Goal: Information Seeking & Learning: Learn about a topic

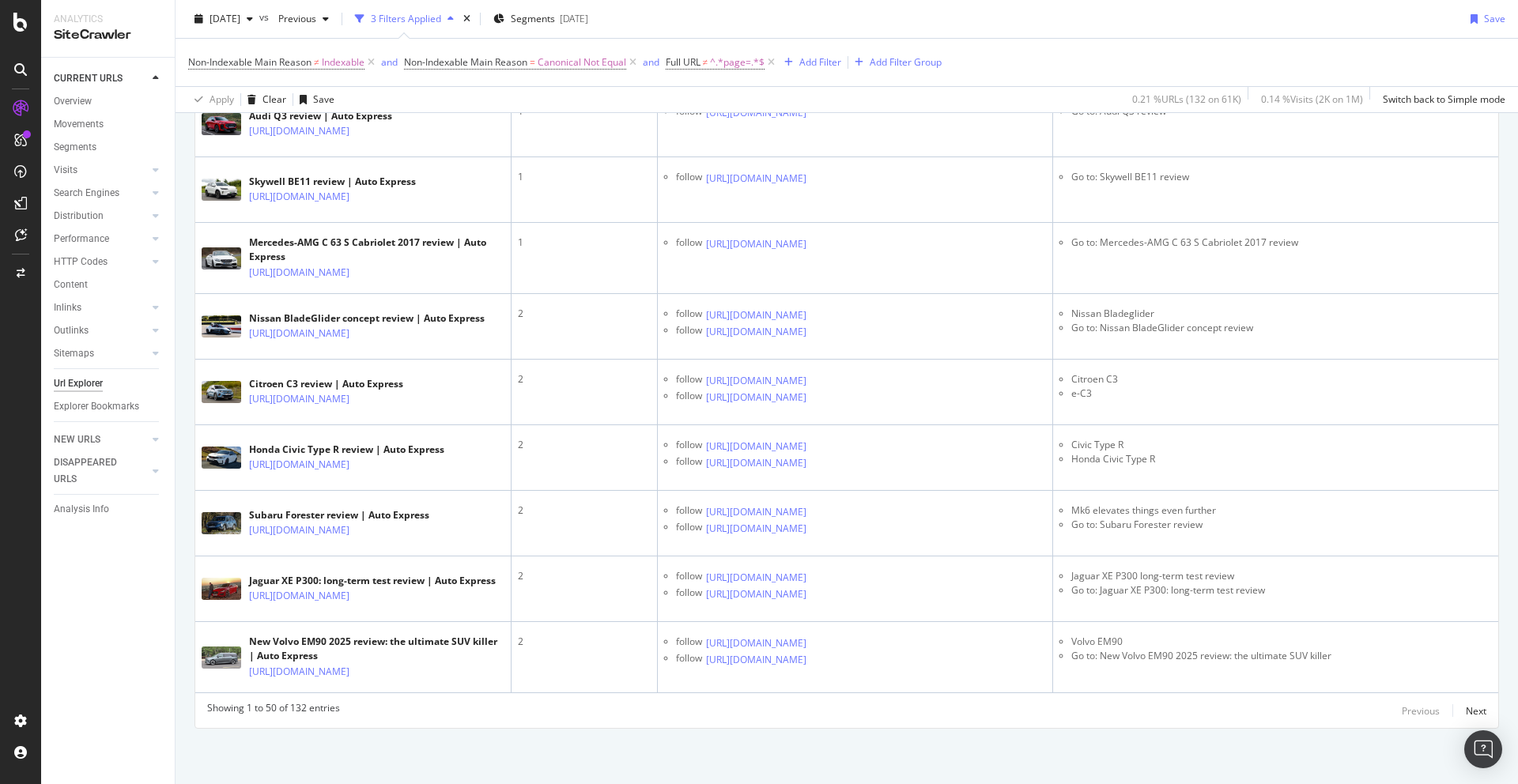
scroll to position [4481, 0]
click at [1161, 589] on div "Next" at bounding box center [1475, 711] width 20 height 14
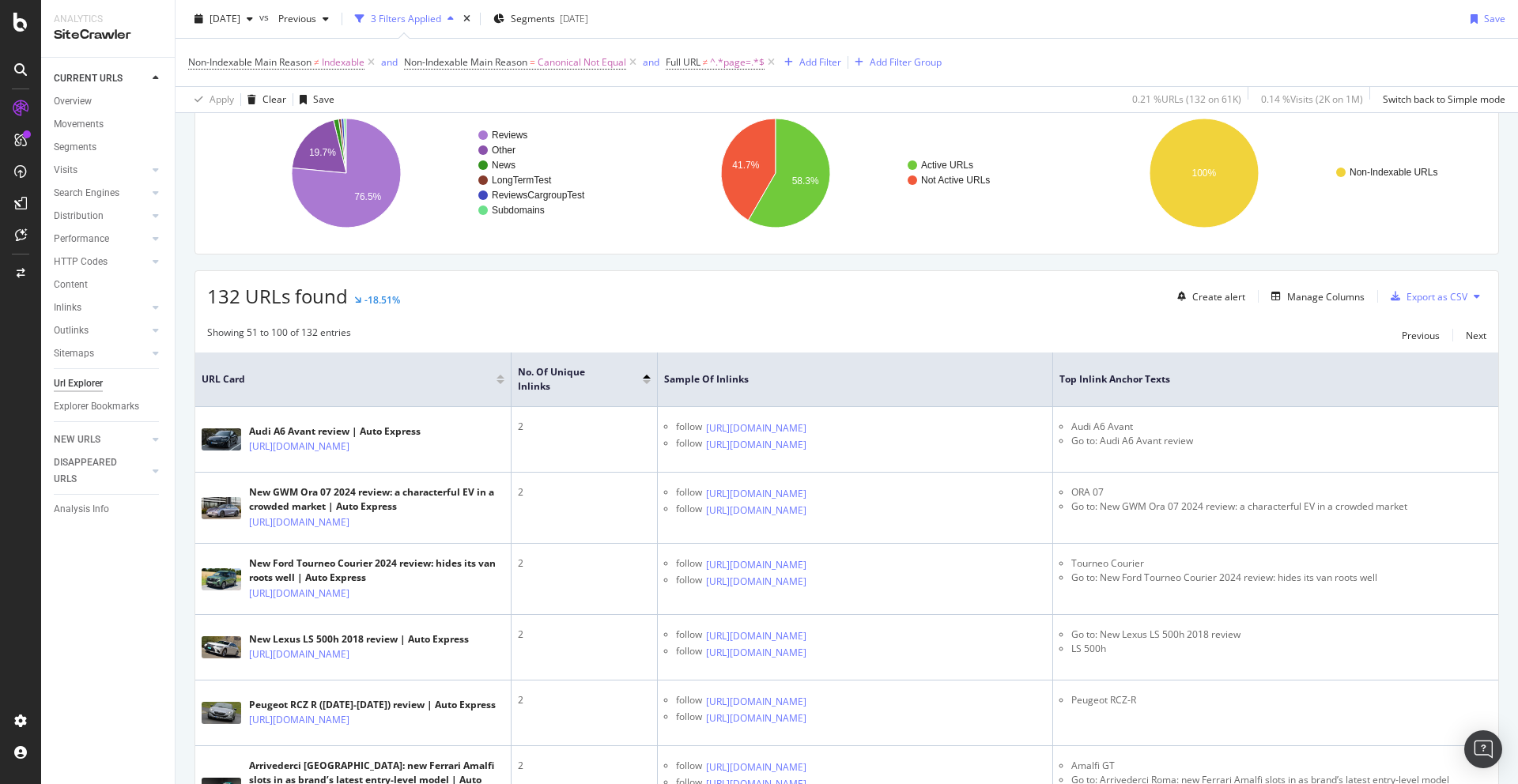
scroll to position [153, 0]
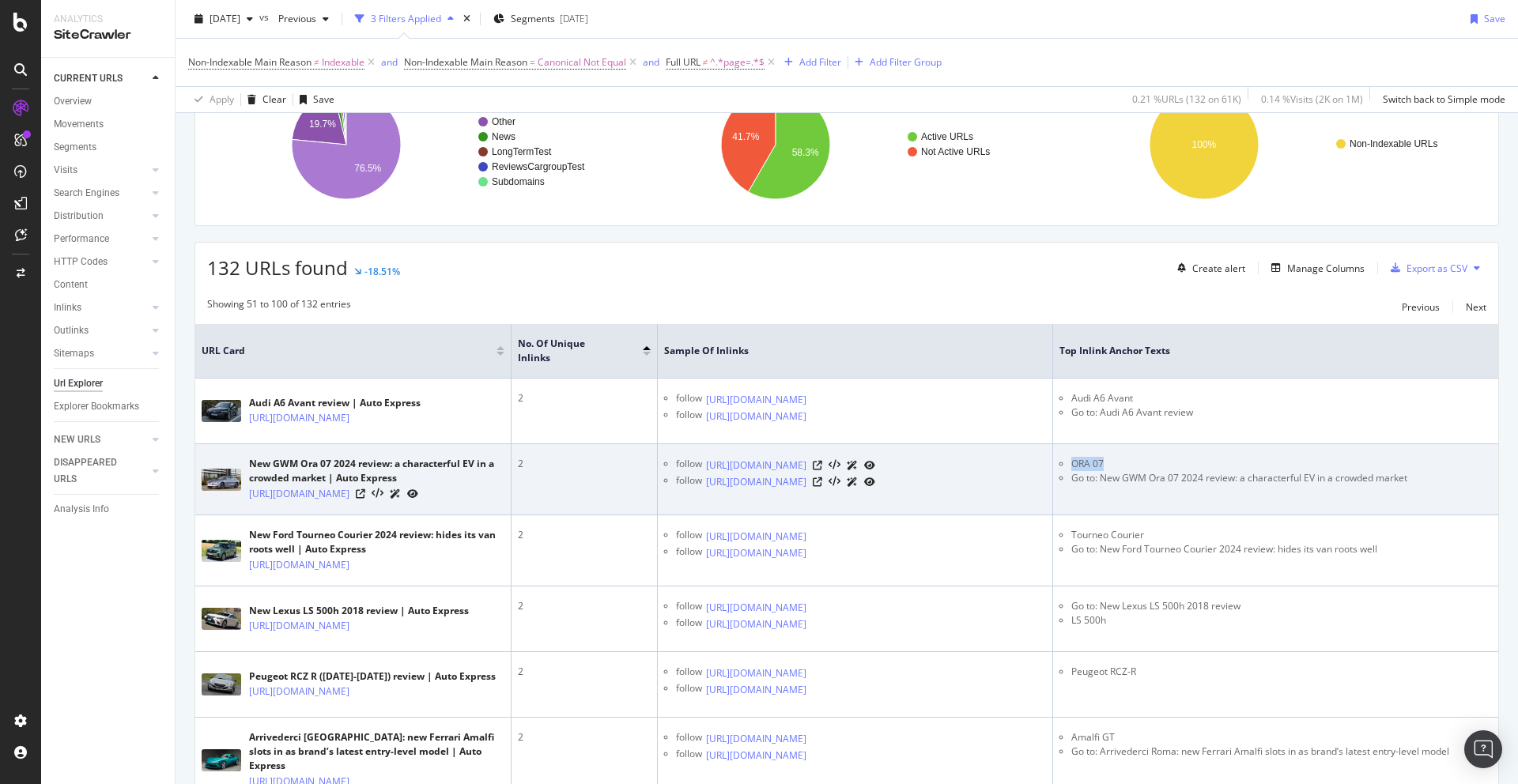
drag, startPoint x: 1105, startPoint y: 474, endPoint x: 1072, endPoint y: 476, distance: 33.1
click at [1072, 472] on li "ORA 07" at bounding box center [1281, 464] width 421 height 15
copy li "ORA 07"
click at [822, 471] on icon at bounding box center [817, 466] width 10 height 10
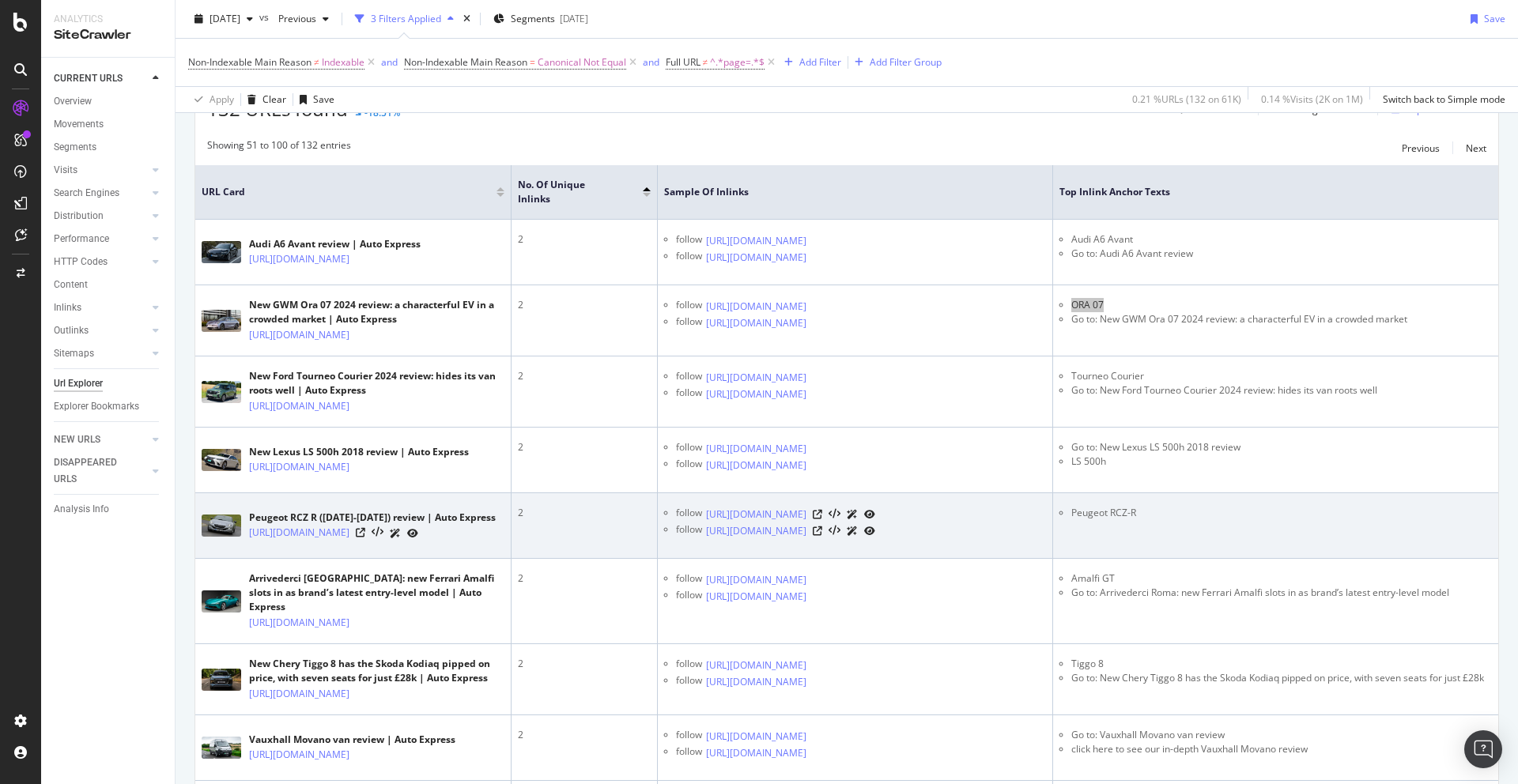
scroll to position [312, 0]
click at [822, 520] on icon at bounding box center [817, 515] width 10 height 10
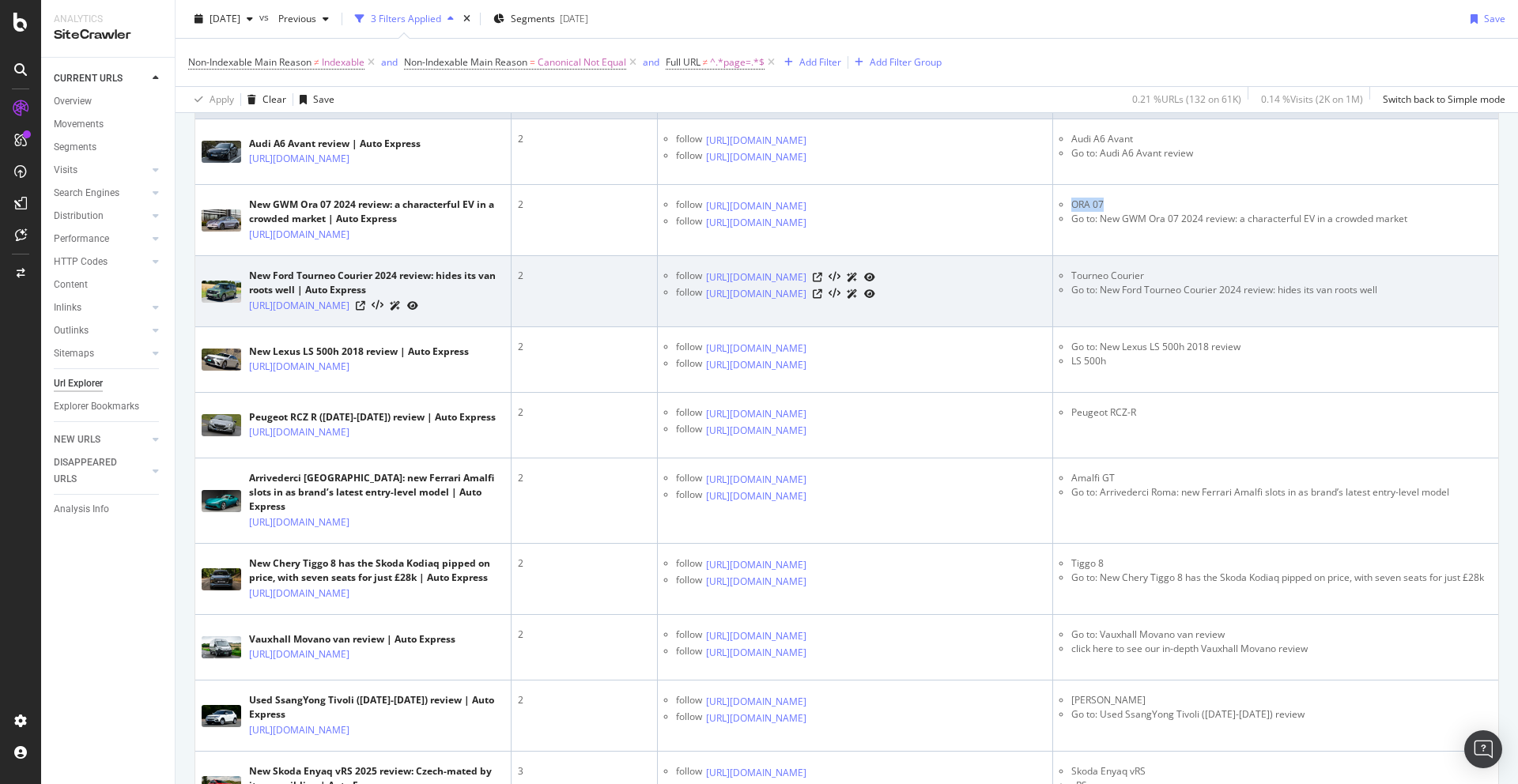
scroll to position [429, 0]
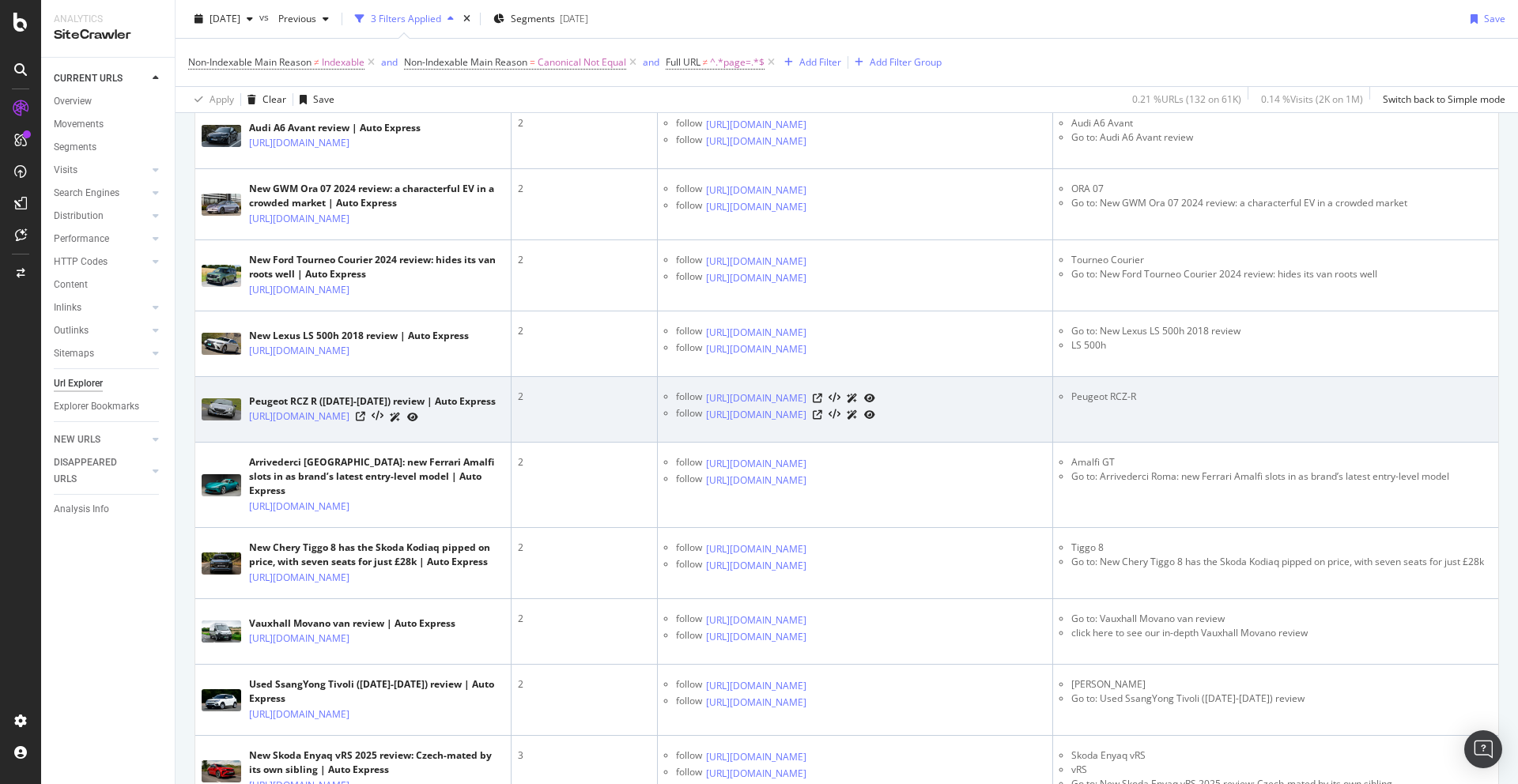
click at [1097, 404] on li "Peugeot RCZ-R" at bounding box center [1281, 397] width 421 height 15
copy tbody "Peugeot RCZ-R"
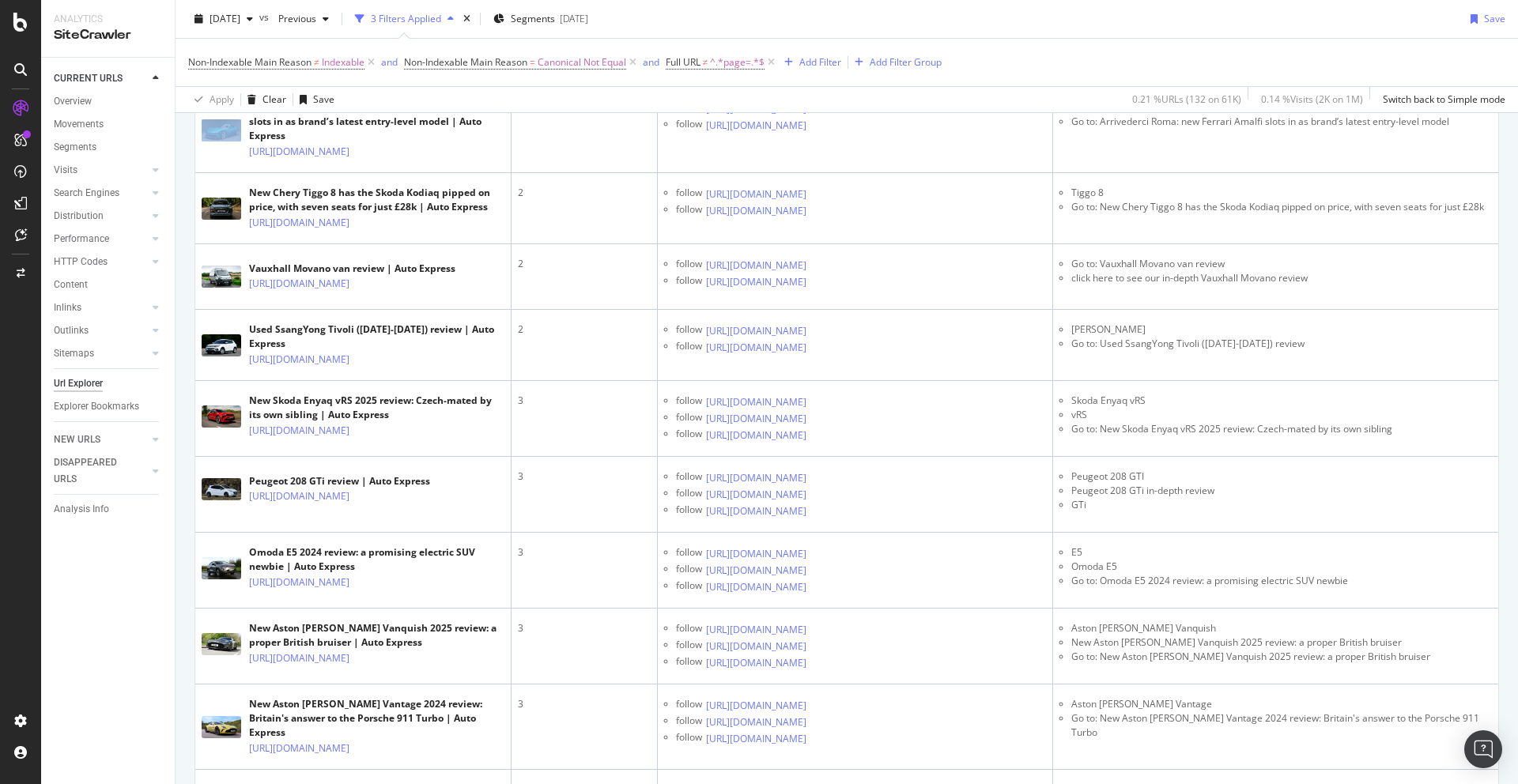
scroll to position [818, 0]
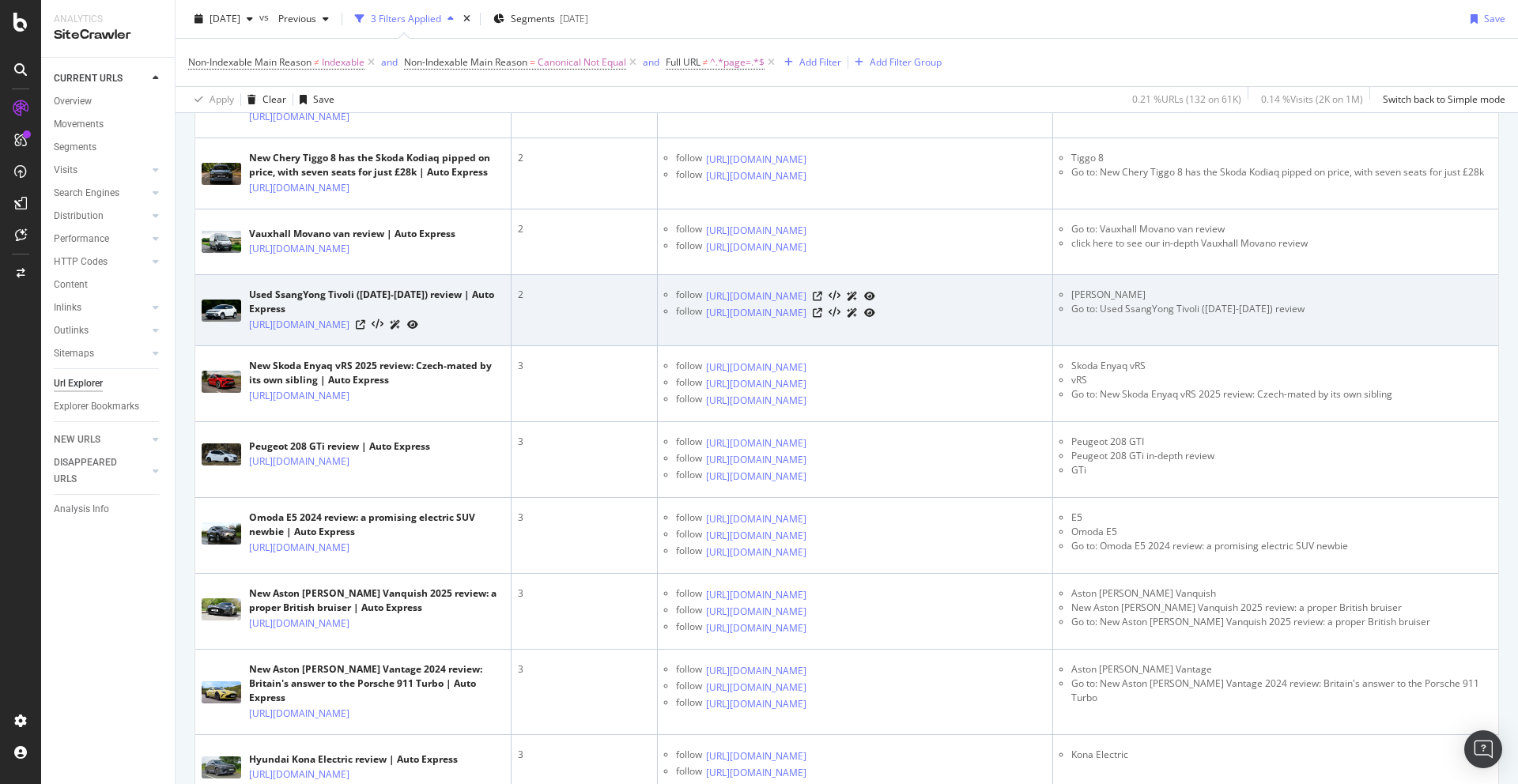
click at [1137, 346] on td "SsangYong Tivoli Go to: Used SsangYong Tivoli ([DATE]-[DATE]) review" at bounding box center [1275, 311] width 445 height 71
click at [1121, 302] on li "[PERSON_NAME]" at bounding box center [1281, 295] width 421 height 15
copy li "[PERSON_NAME]"
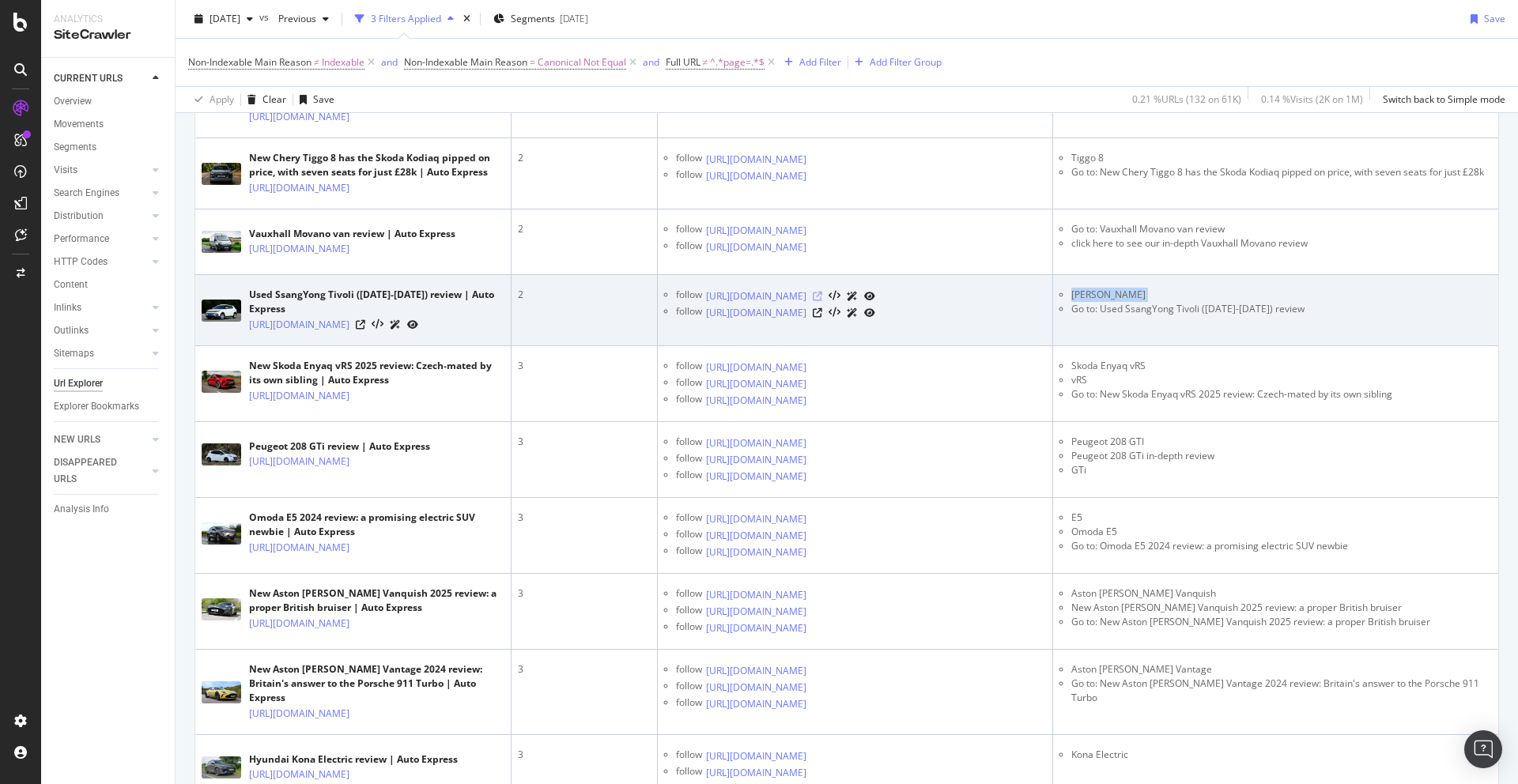
click at [822, 301] on icon at bounding box center [817, 296] width 10 height 10
click at [1127, 302] on li "[PERSON_NAME]" at bounding box center [1281, 295] width 421 height 15
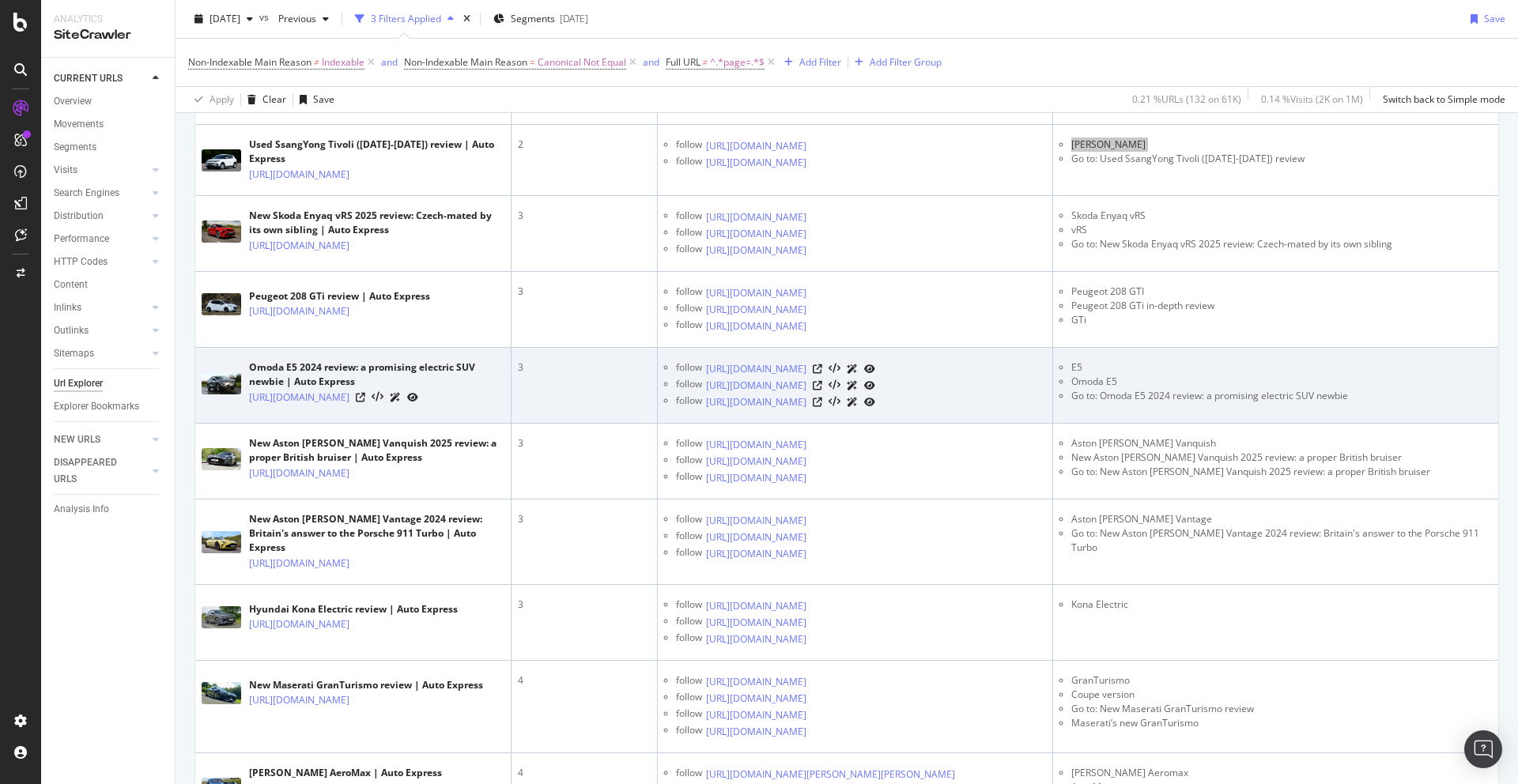
scroll to position [1034, 0]
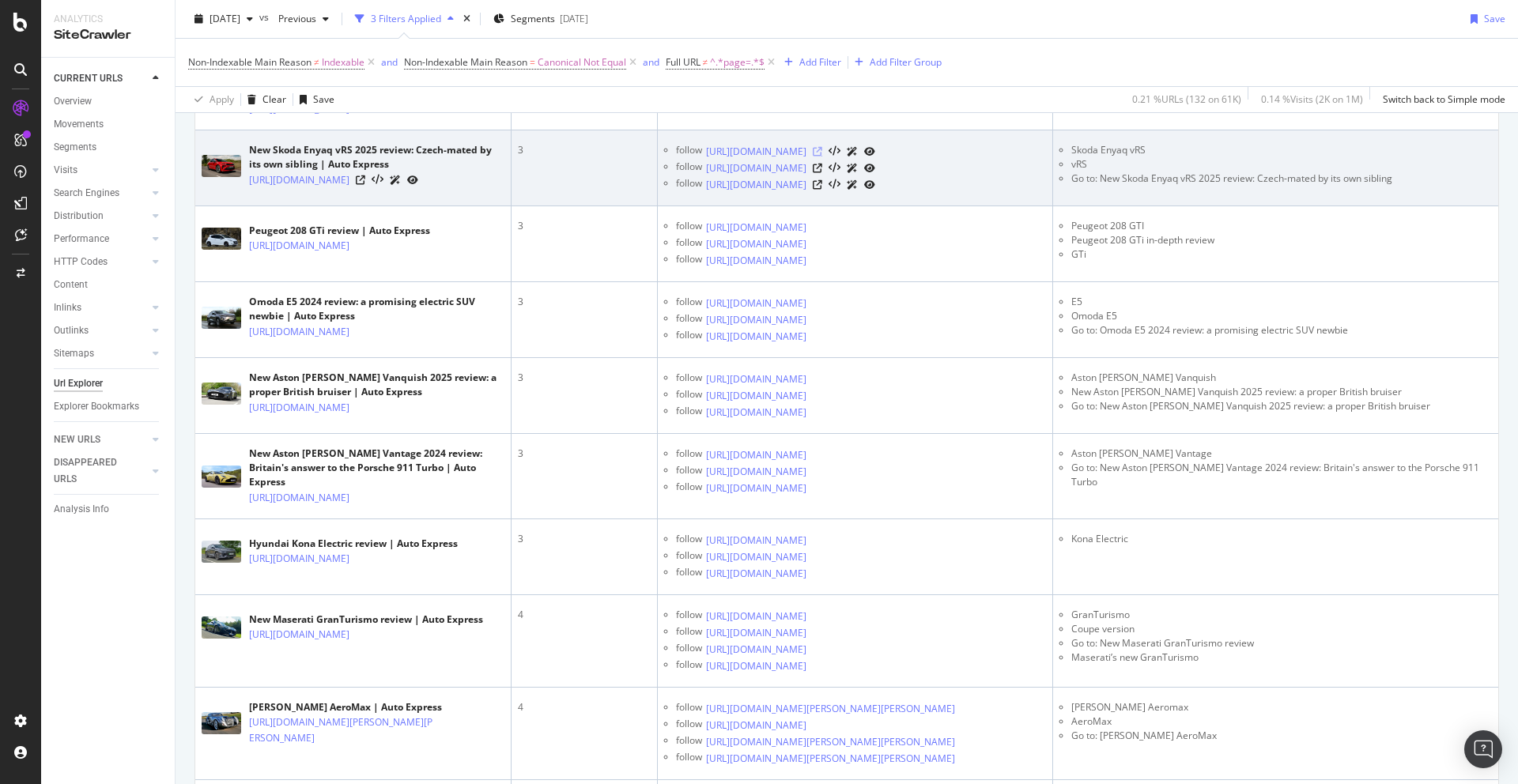
click at [822, 157] on icon at bounding box center [817, 152] width 10 height 10
click at [822, 173] on icon at bounding box center [817, 169] width 10 height 10
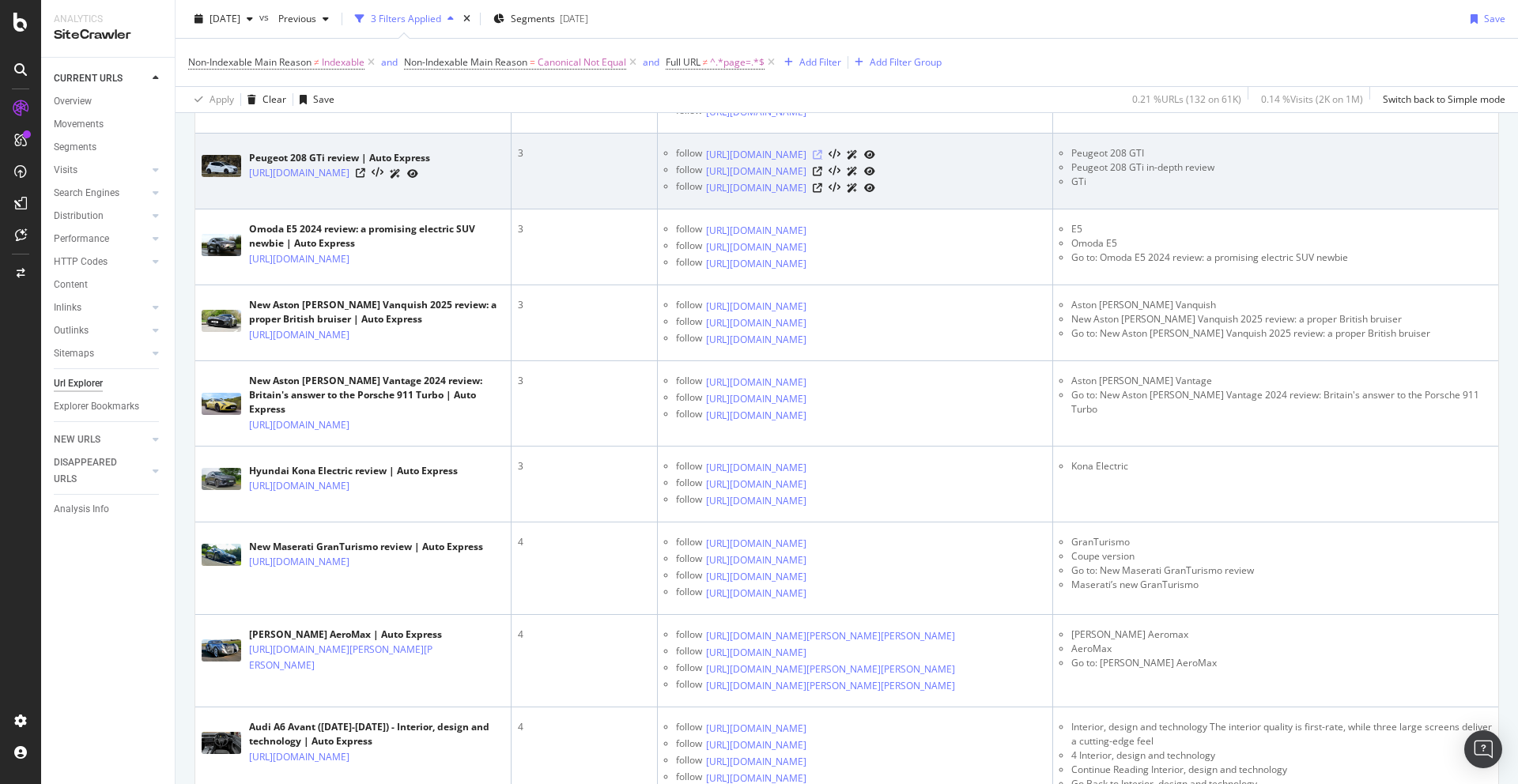
click at [822, 160] on icon at bounding box center [817, 155] width 10 height 10
drag, startPoint x: 1150, startPoint y: 404, endPoint x: 1082, endPoint y: 407, distance: 68.1
click at [1082, 161] on li "Peugeot 208 GTI" at bounding box center [1281, 153] width 421 height 15
click at [1152, 161] on li "Peugeot 208 GTI" at bounding box center [1281, 153] width 421 height 15
drag, startPoint x: 1141, startPoint y: 409, endPoint x: 1068, endPoint y: 409, distance: 73.0
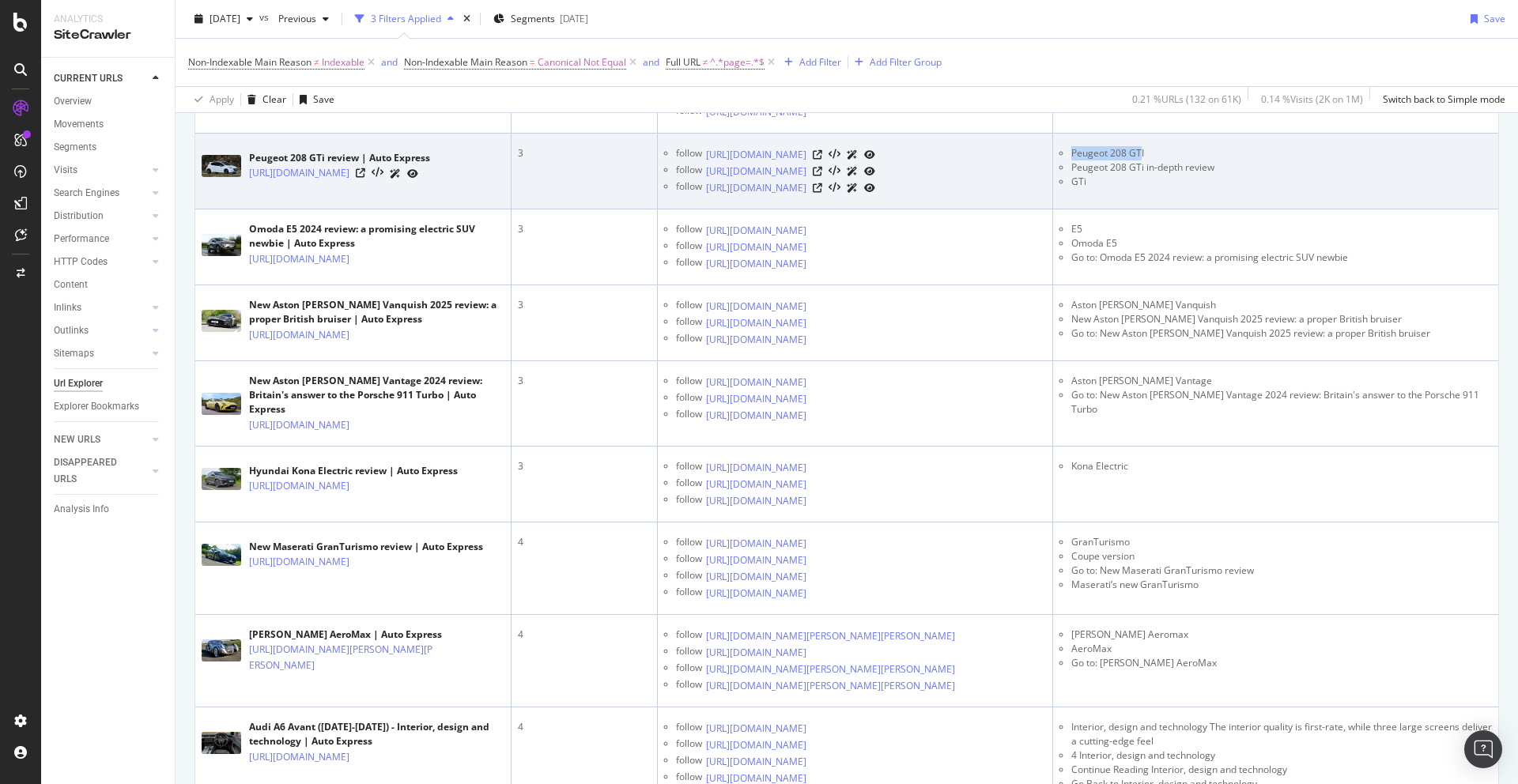
click at [1067, 189] on ul "Peugeot 208 GTI Peugeot 208 GTi in-depth review GTi" at bounding box center [1276, 167] width 433 height 43
copy li "Peugeot 208 GT"
click at [822, 176] on icon at bounding box center [817, 172] width 10 height 10
click at [1133, 161] on li "Peugeot 208 GTI" at bounding box center [1281, 153] width 421 height 15
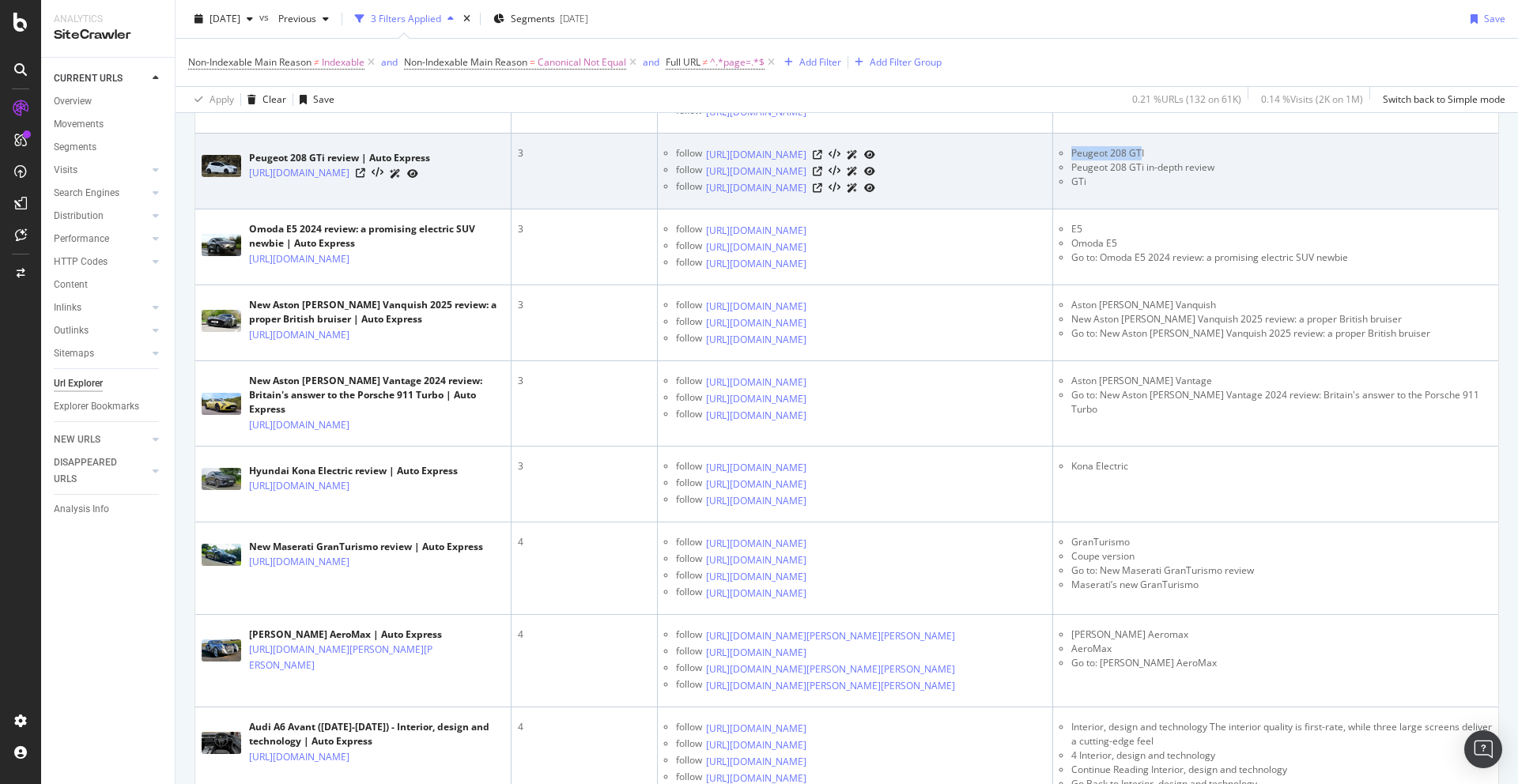
drag, startPoint x: 1142, startPoint y: 407, endPoint x: 1069, endPoint y: 407, distance: 73.0
click at [1069, 189] on ul "Peugeot 208 GTI Peugeot 208 GTi in-depth review GTi" at bounding box center [1276, 167] width 433 height 43
copy li "Peugeot 208 GT"
click at [822, 193] on icon at bounding box center [817, 188] width 10 height 10
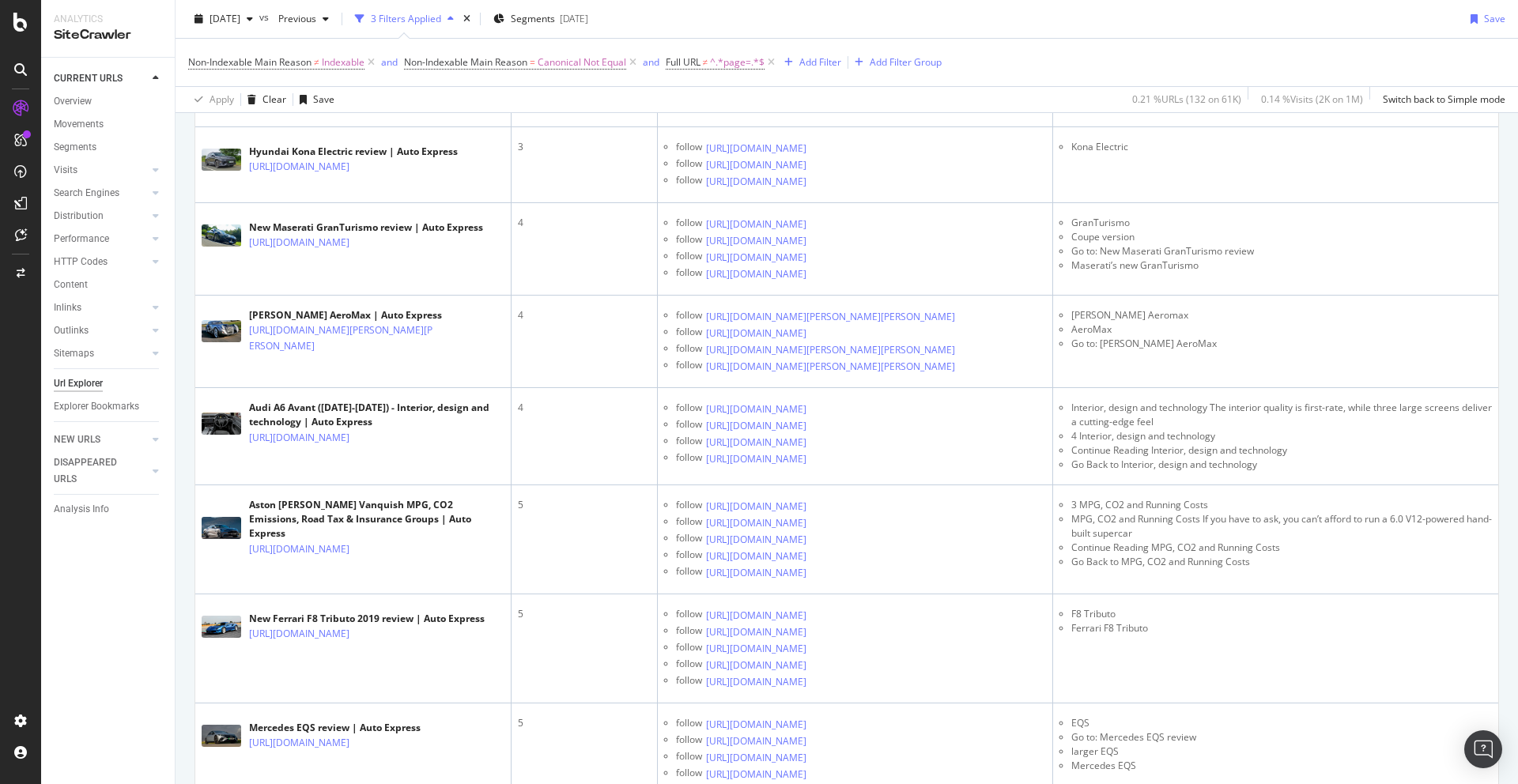
scroll to position [1427, 0]
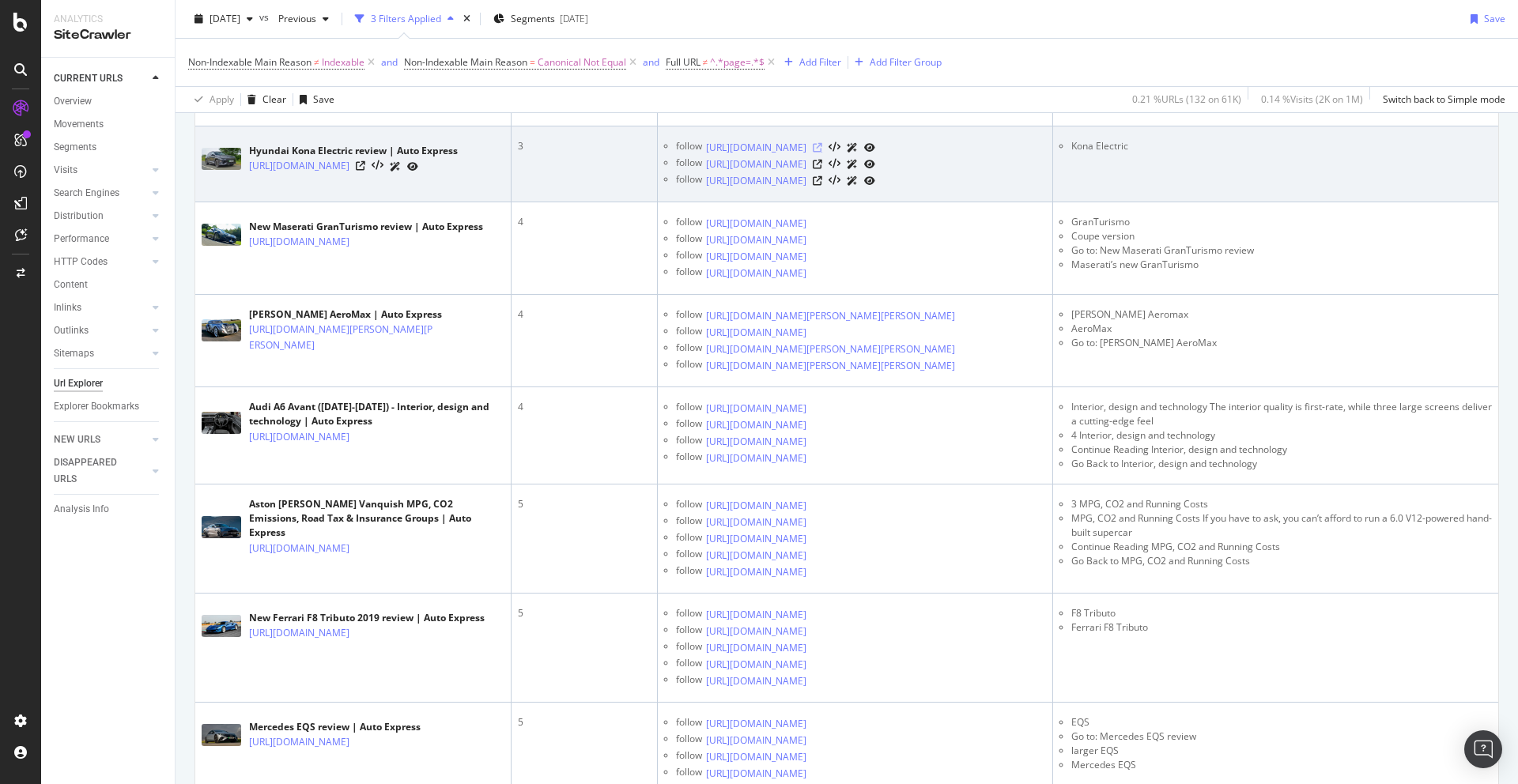
click at [822, 153] on icon at bounding box center [817, 148] width 10 height 10
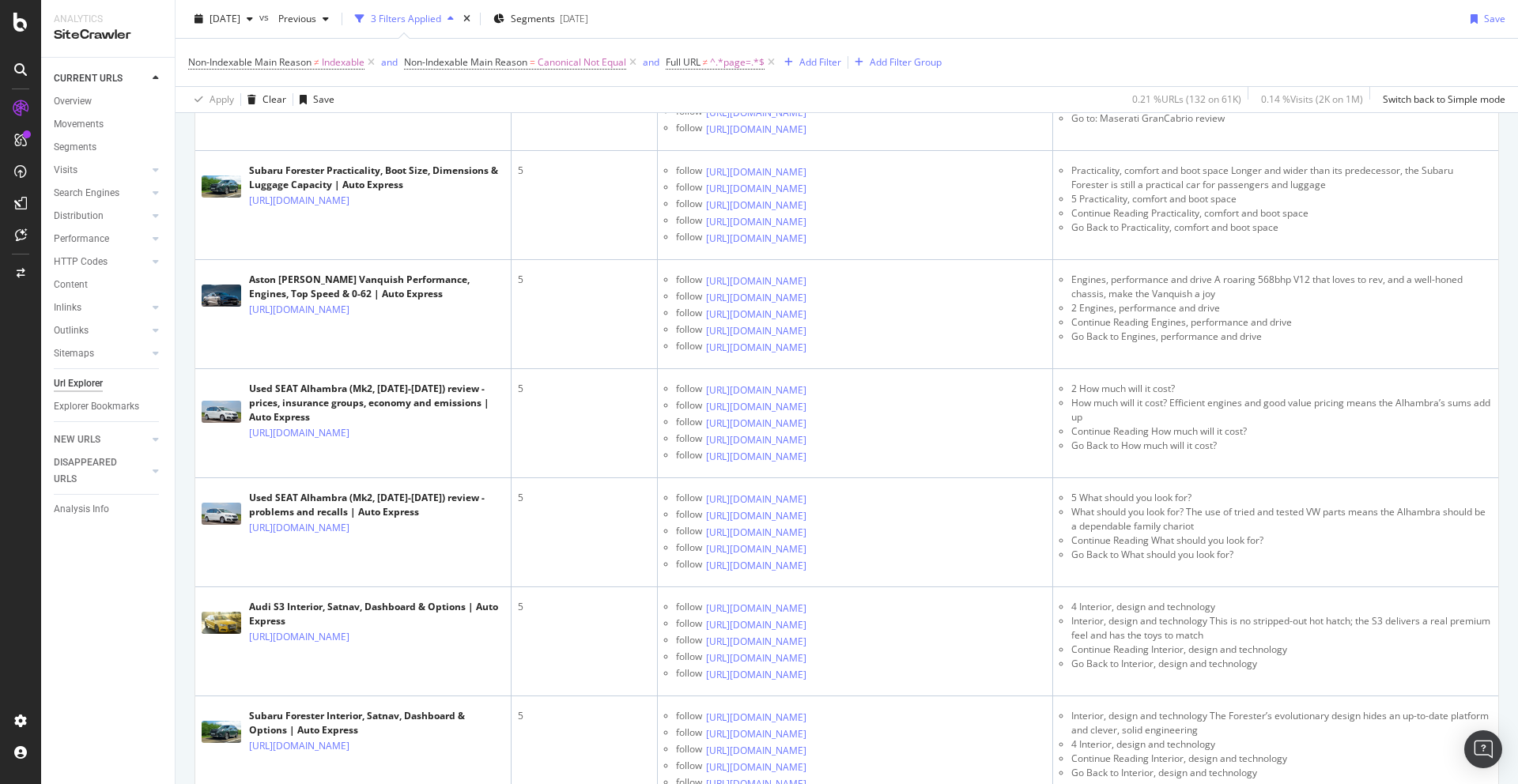
scroll to position [2323, 0]
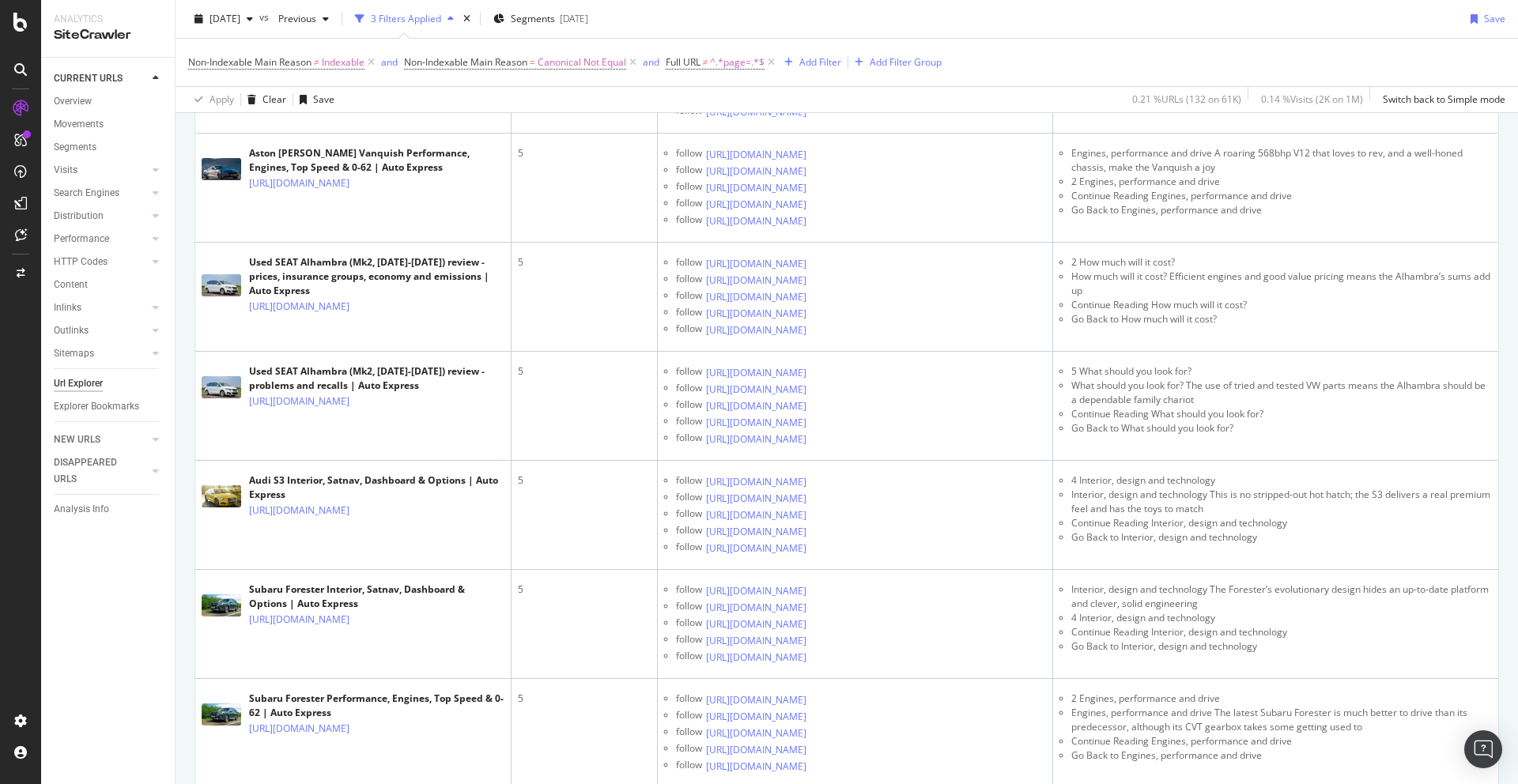
drag, startPoint x: 1150, startPoint y: 412, endPoint x: 1106, endPoint y: 413, distance: 44.0
drag, startPoint x: 1156, startPoint y: 415, endPoint x: 1105, endPoint y: 415, distance: 51.0
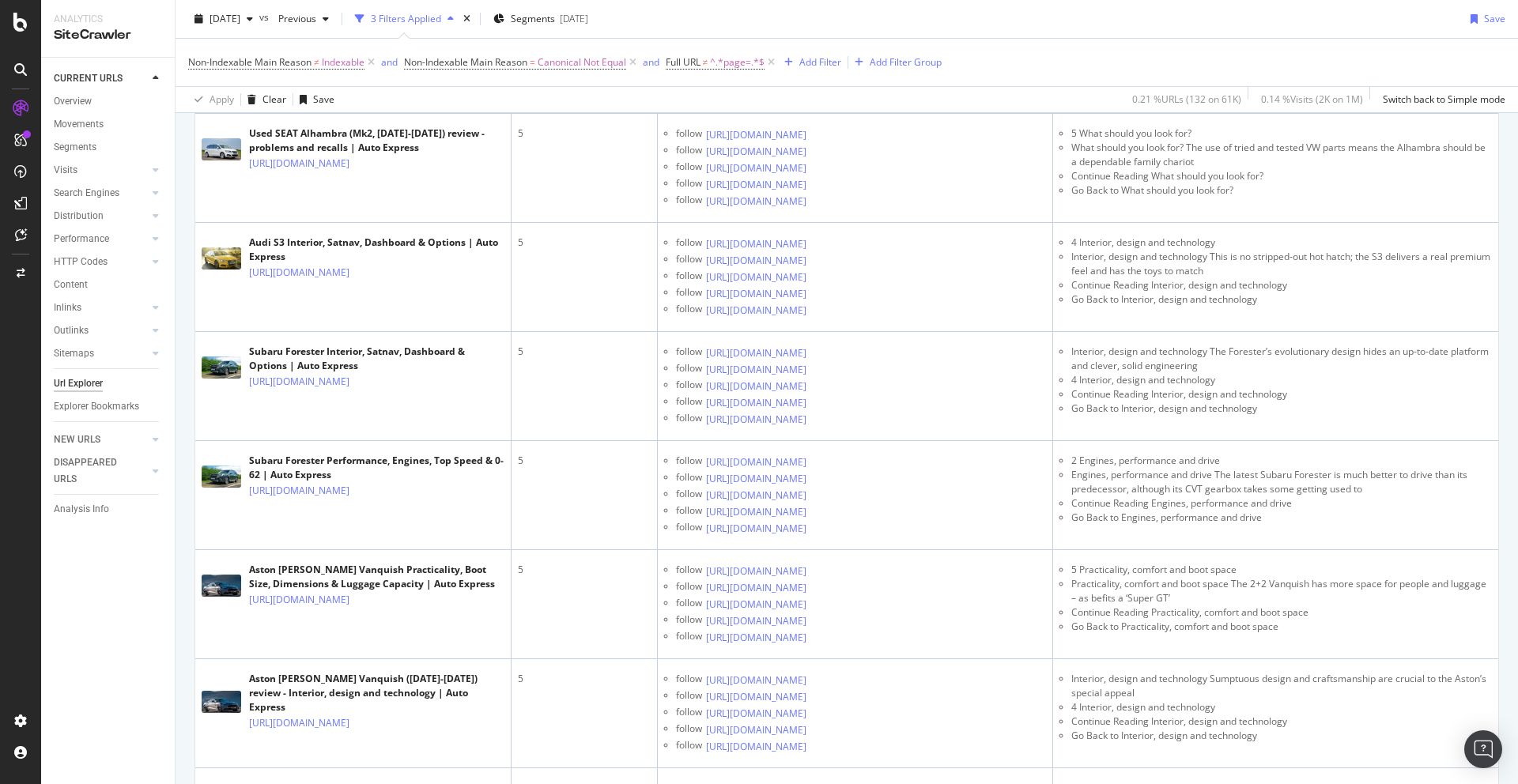
scroll to position [2572, 0]
